Goal: Information Seeking & Learning: Learn about a topic

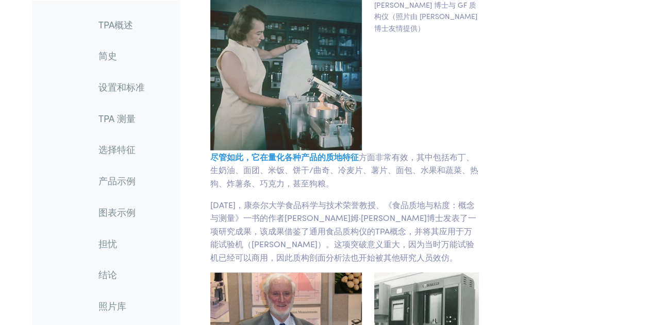
scroll to position [1494, 0]
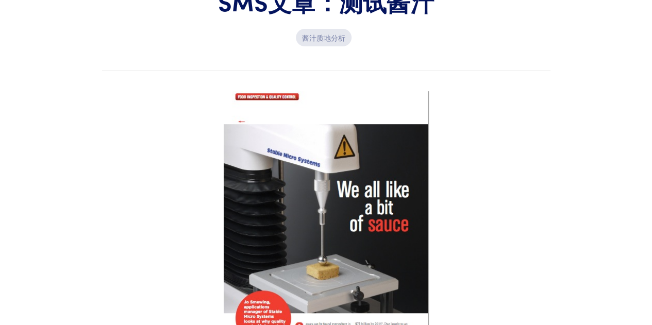
scroll to position [206, 0]
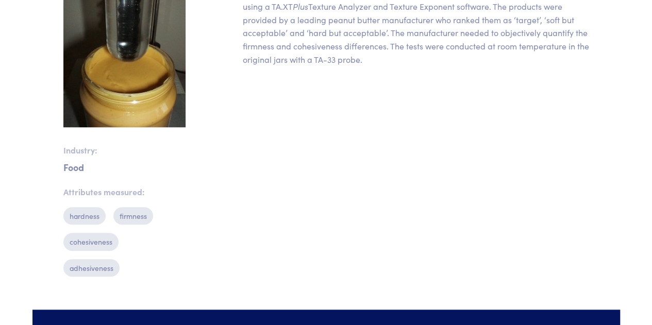
scroll to position [250, 0]
